Goal: Find specific page/section: Find specific page/section

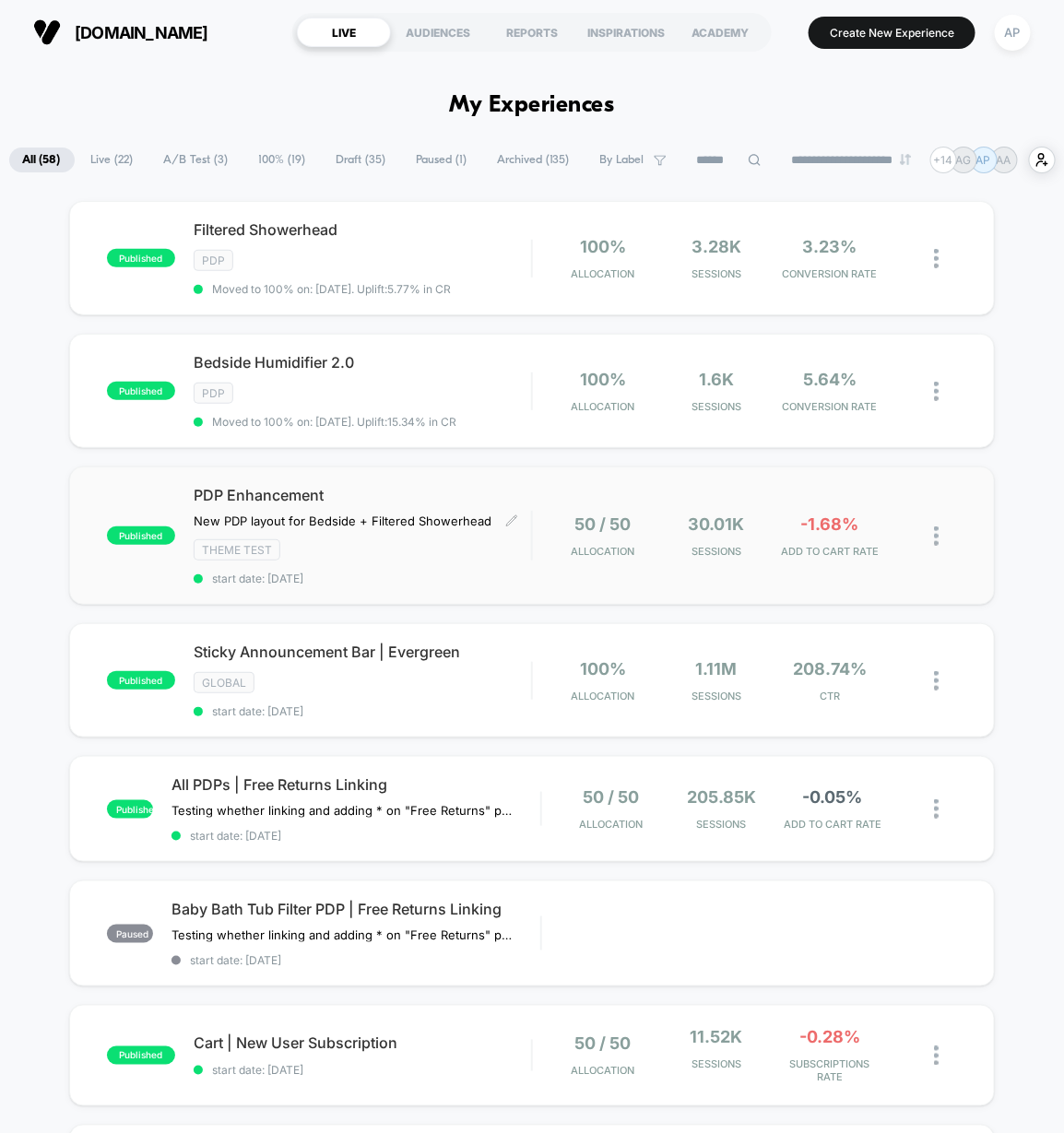
click at [450, 572] on div "PDP Enhancement New PDP layout for Bedside + ﻿Filtered Showerhead Click to edit…" at bounding box center [362, 535] width 337 height 99
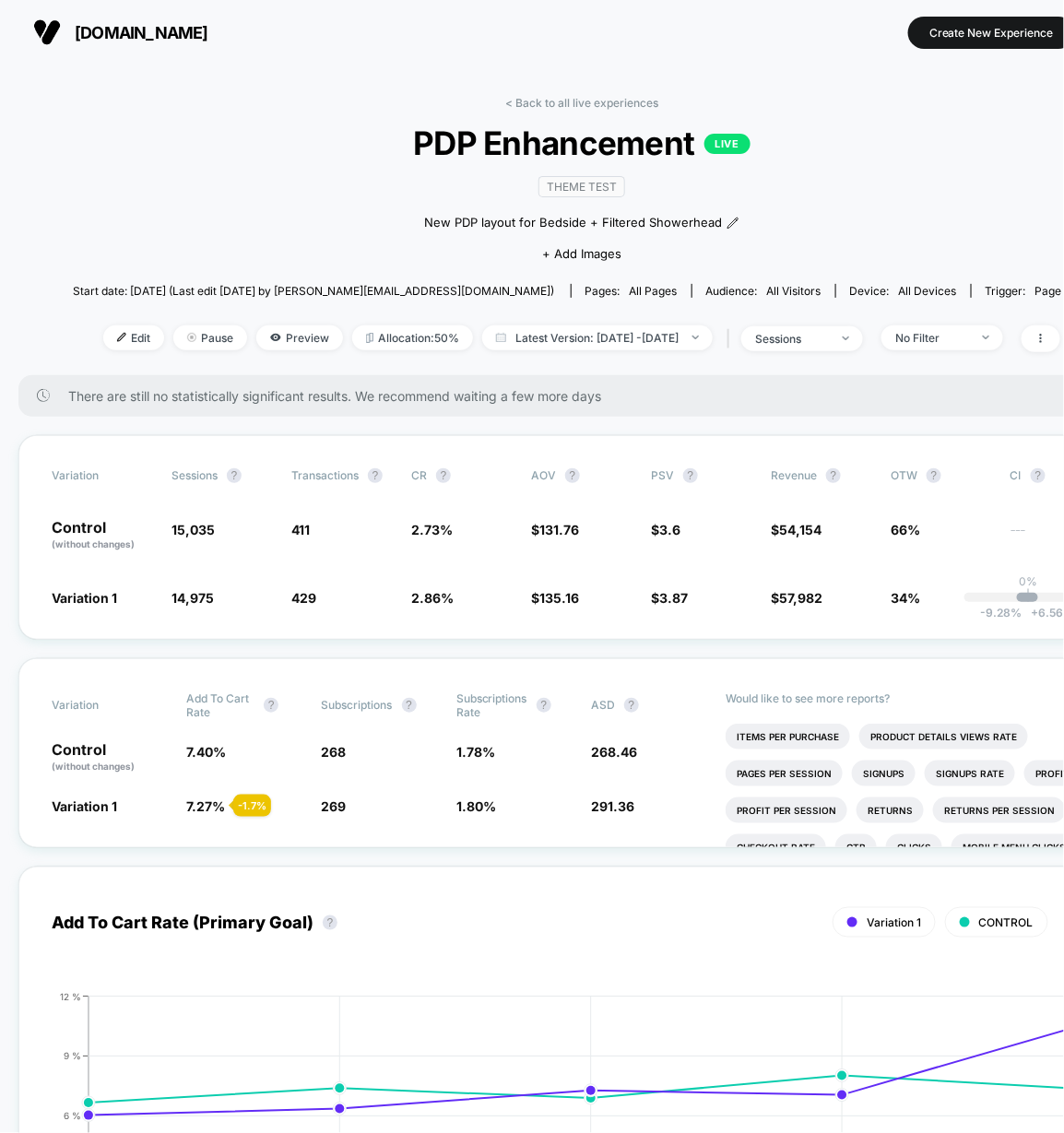
click at [616, 95] on link "< Back to all live experiences" at bounding box center [581, 102] width 153 height 13
